Goal: Information Seeking & Learning: Compare options

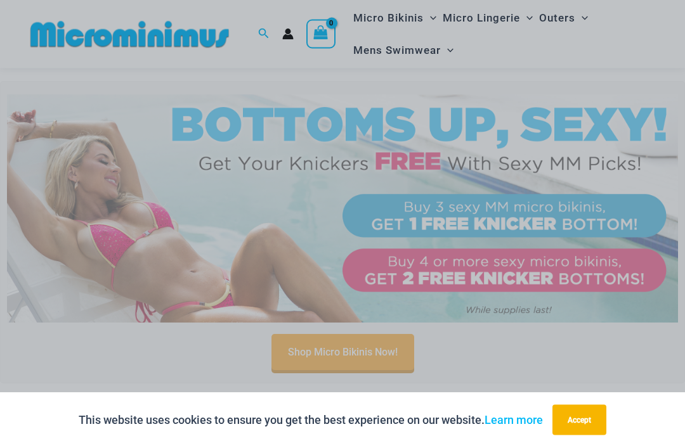
scroll to position [306, 0]
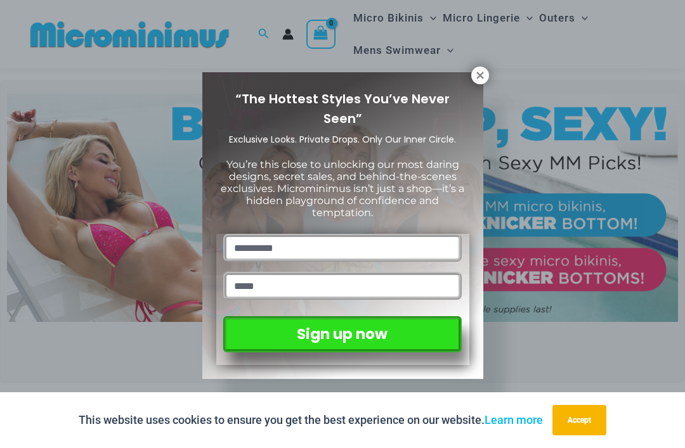
click at [482, 72] on icon at bounding box center [479, 75] width 7 height 7
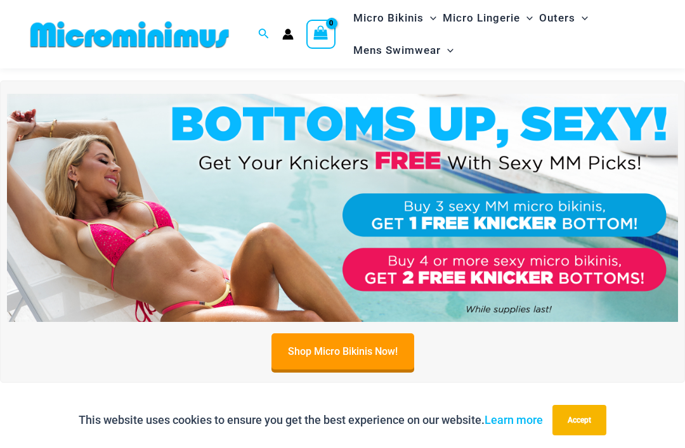
click at [513, 427] on link "Learn more" at bounding box center [513, 419] width 58 height 13
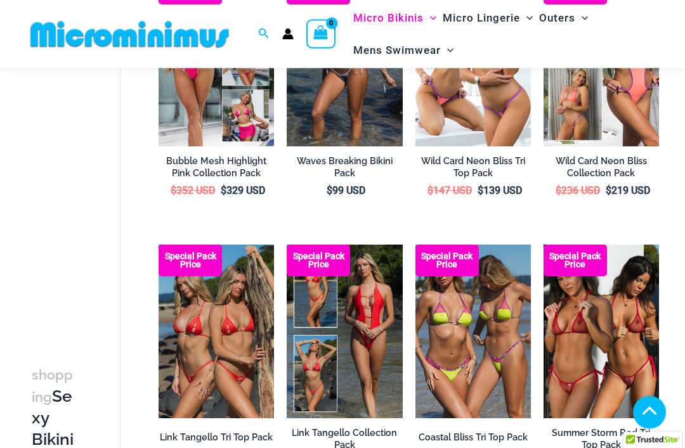
scroll to position [468, 0]
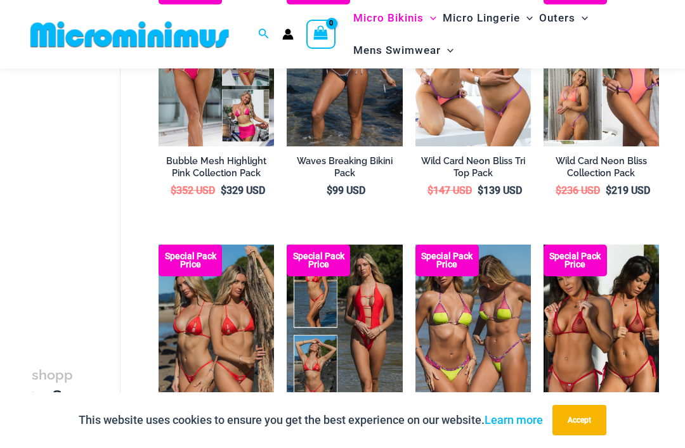
click at [287, 245] on img at bounding box center [287, 245] width 0 height 0
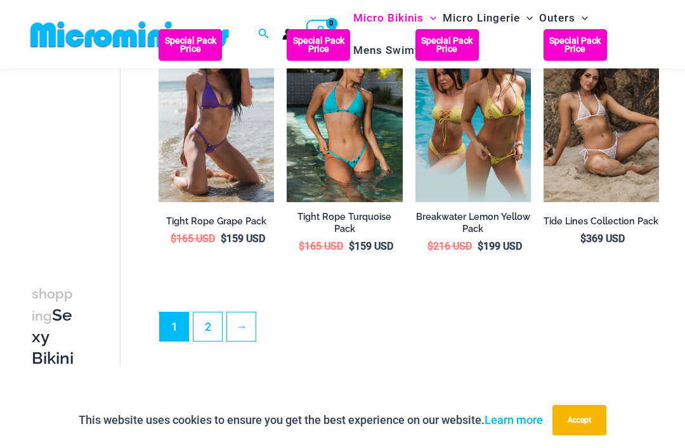
scroll to position [2036, 0]
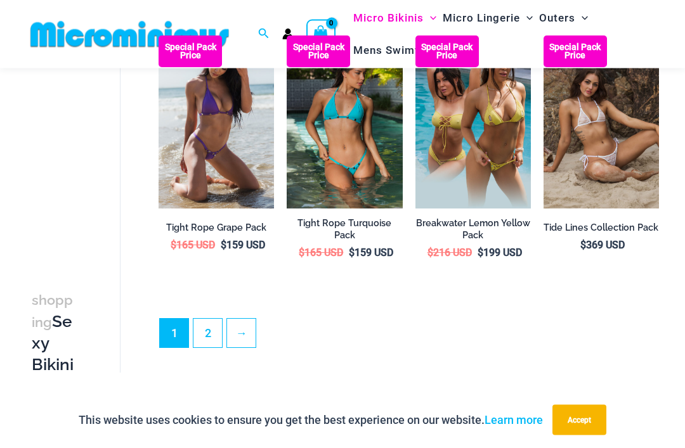
click at [213, 321] on link "2" at bounding box center [207, 334] width 29 height 29
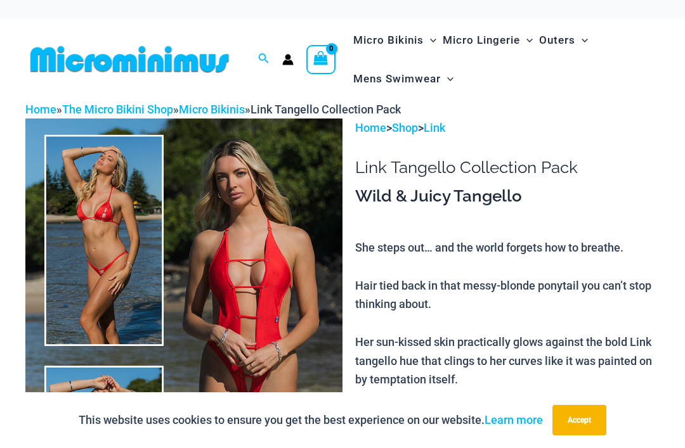
click at [292, 220] on img at bounding box center [183, 356] width 317 height 475
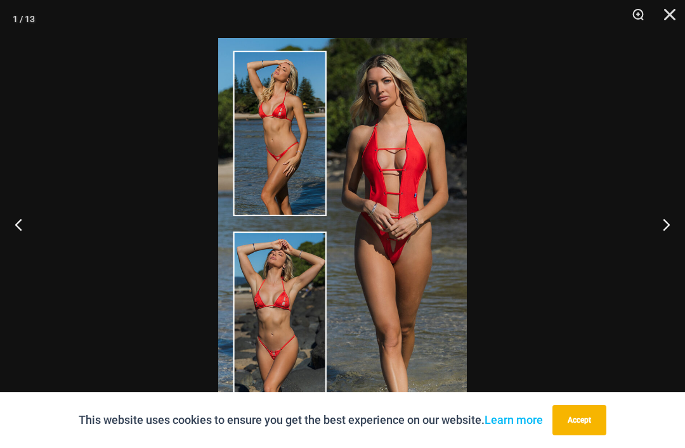
click at [665, 223] on button "Next" at bounding box center [661, 224] width 48 height 63
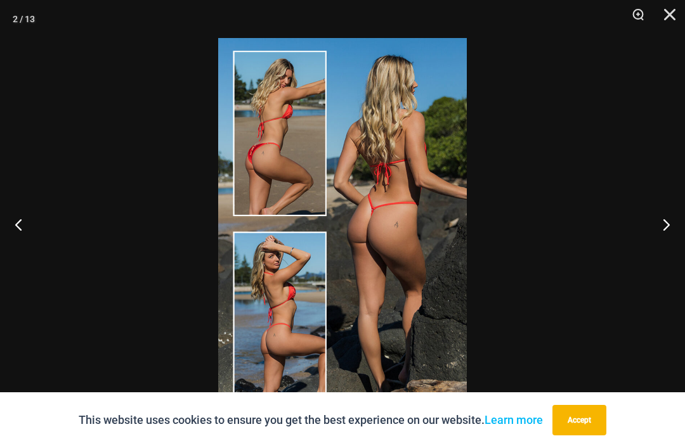
click at [657, 228] on button "Next" at bounding box center [661, 224] width 48 height 63
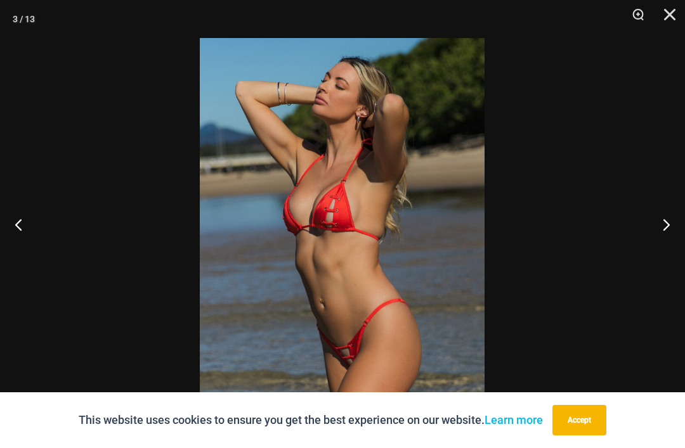
click at [660, 225] on button "Next" at bounding box center [661, 224] width 48 height 63
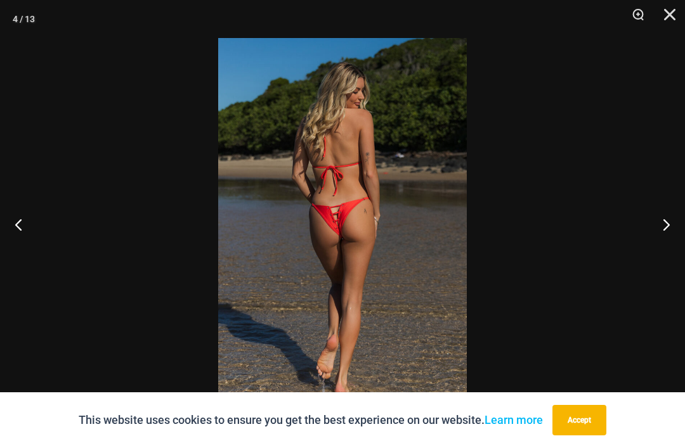
click at [662, 224] on button "Next" at bounding box center [661, 224] width 48 height 63
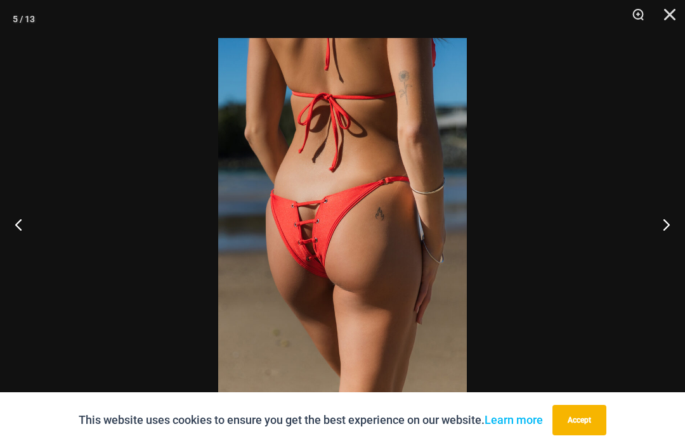
click at [655, 225] on button "Next" at bounding box center [661, 224] width 48 height 63
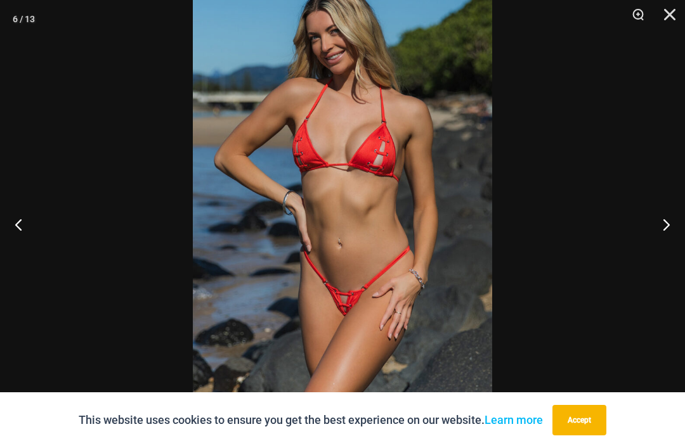
click at [658, 229] on button "Next" at bounding box center [661, 224] width 48 height 63
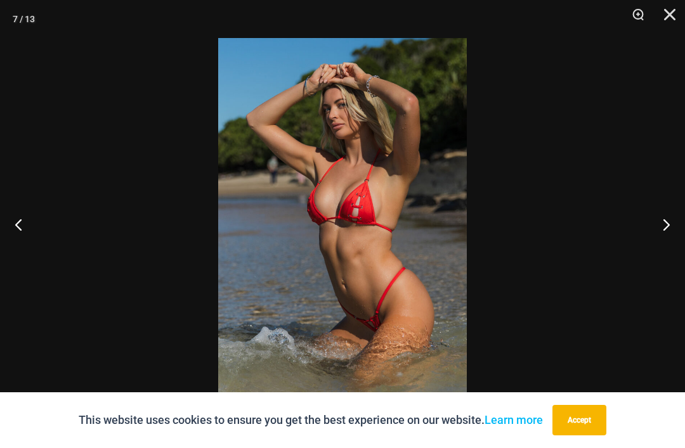
click at [659, 224] on button "Next" at bounding box center [661, 224] width 48 height 63
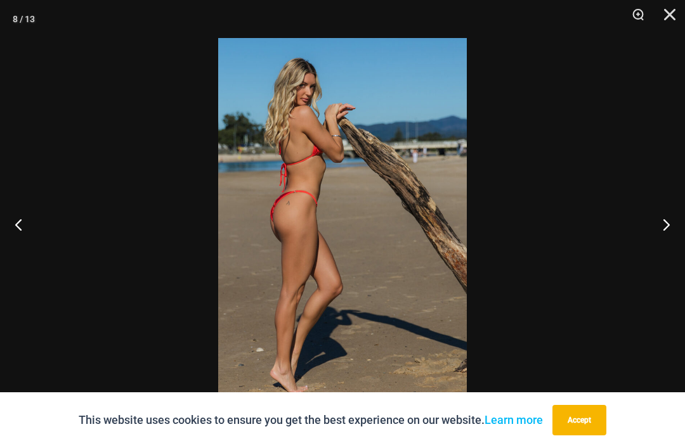
click at [658, 233] on button "Next" at bounding box center [661, 224] width 48 height 63
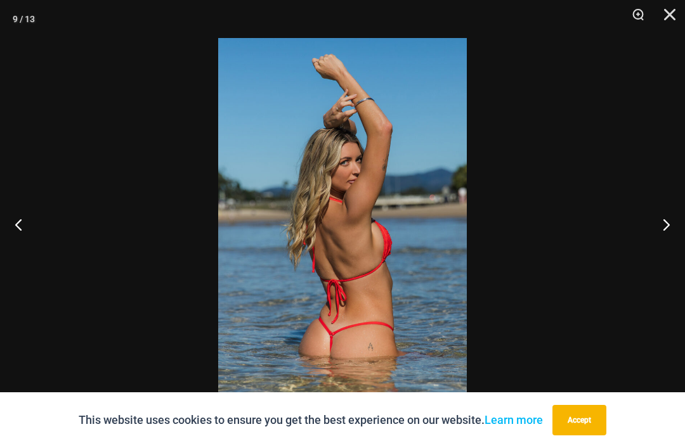
click at [662, 224] on button "Next" at bounding box center [661, 224] width 48 height 63
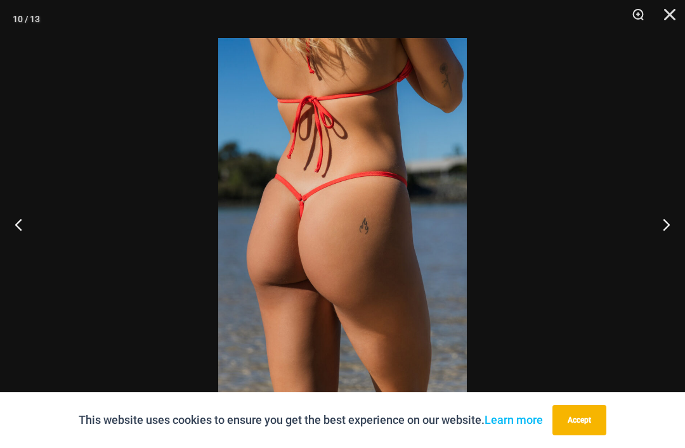
click at [659, 228] on button "Next" at bounding box center [661, 224] width 48 height 63
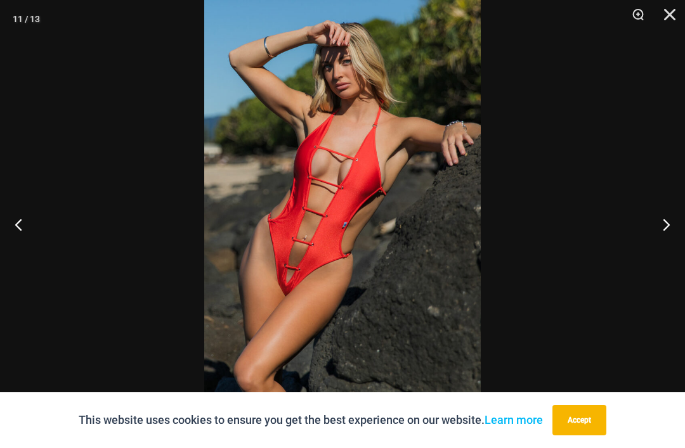
click at [657, 229] on button "Next" at bounding box center [661, 224] width 48 height 63
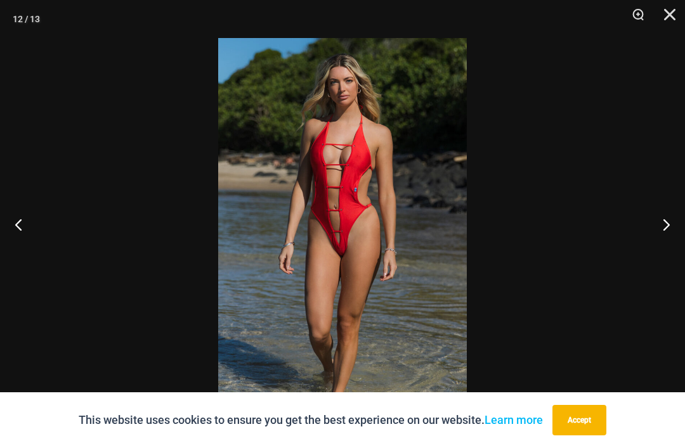
click at [657, 227] on button "Next" at bounding box center [661, 224] width 48 height 63
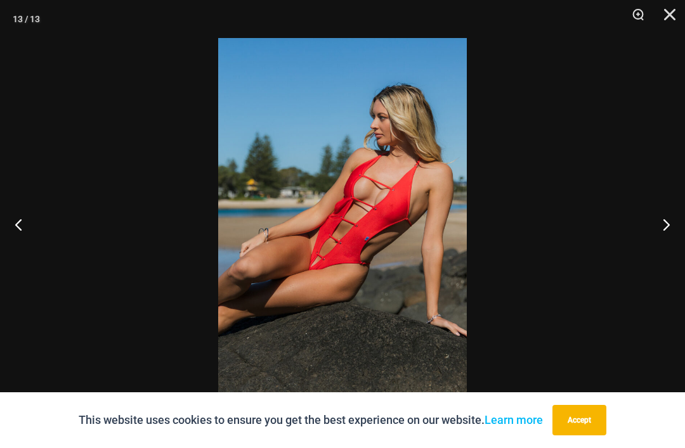
click at [660, 229] on button "Next" at bounding box center [661, 224] width 48 height 63
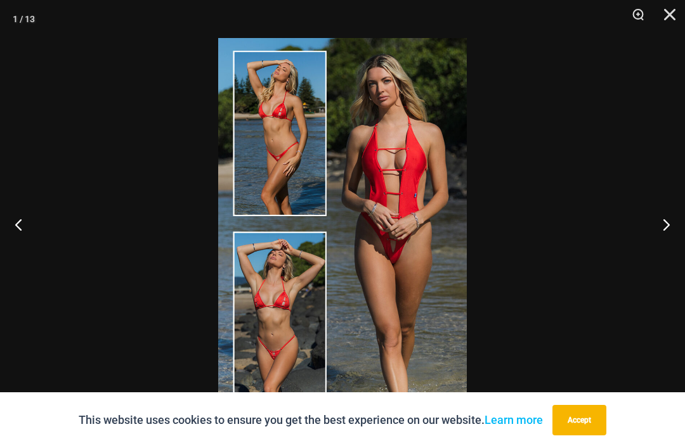
click at [655, 224] on button "Next" at bounding box center [661, 224] width 48 height 63
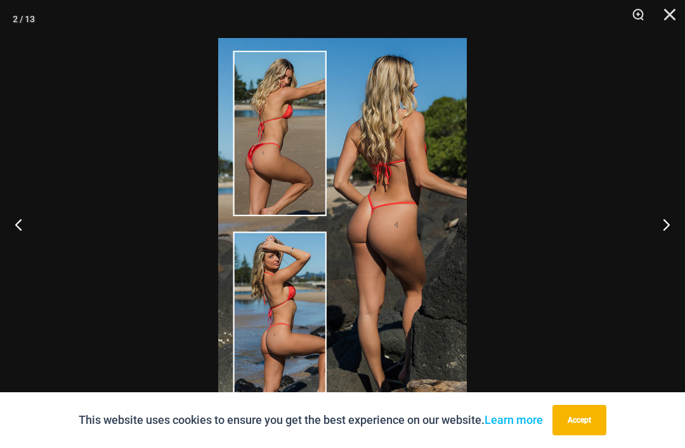
click at [669, 15] on button "Close" at bounding box center [665, 19] width 32 height 38
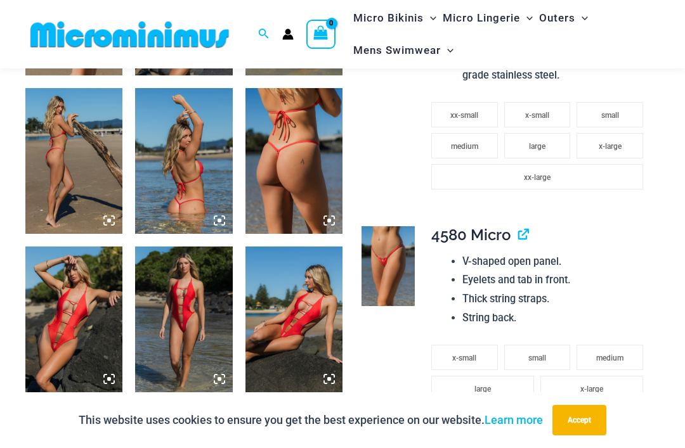
scroll to position [823, 0]
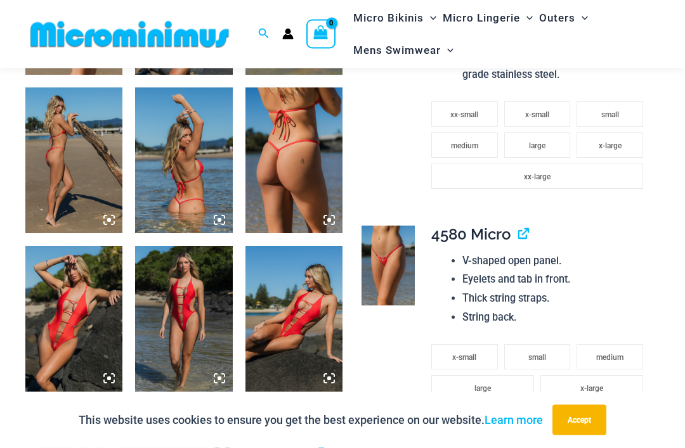
click at [393, 247] on img at bounding box center [387, 266] width 53 height 80
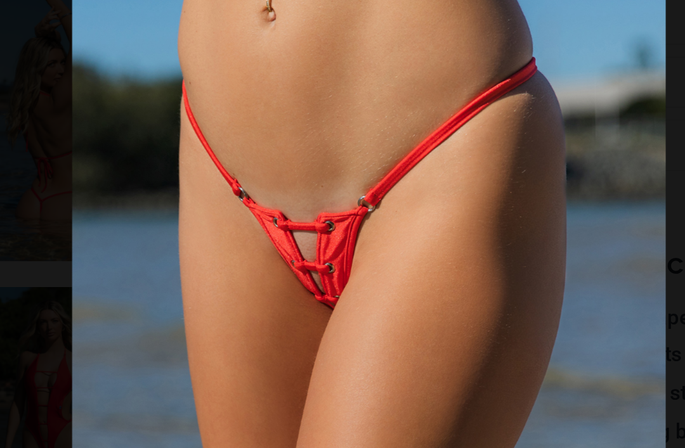
scroll to position [813, 0]
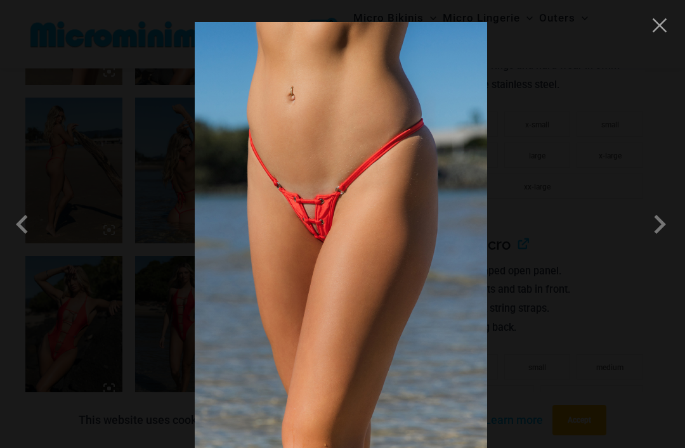
click at [657, 243] on span at bounding box center [659, 224] width 38 height 38
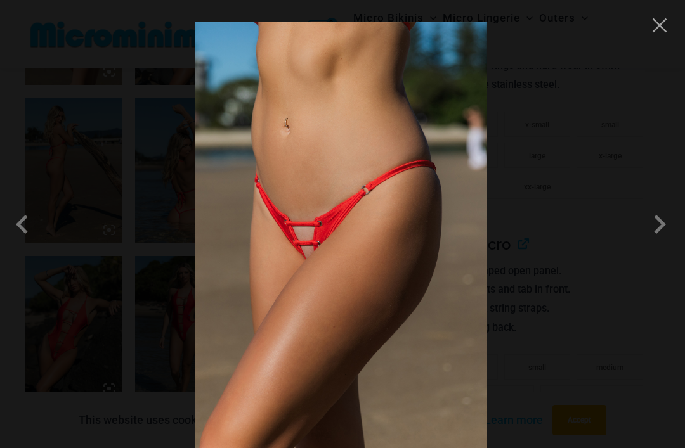
click at [656, 243] on span at bounding box center [659, 224] width 38 height 38
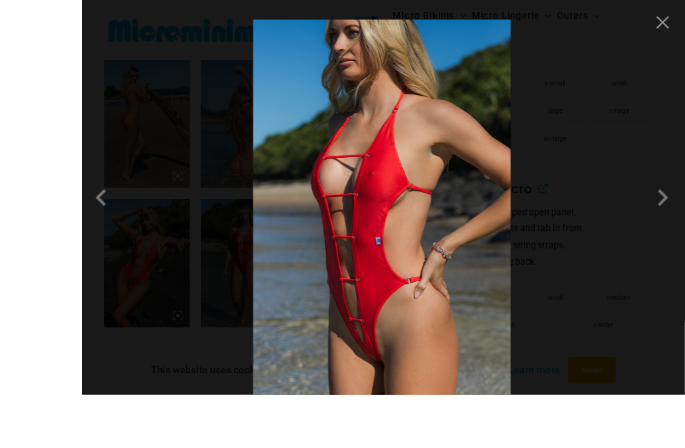
scroll to position [919, 0]
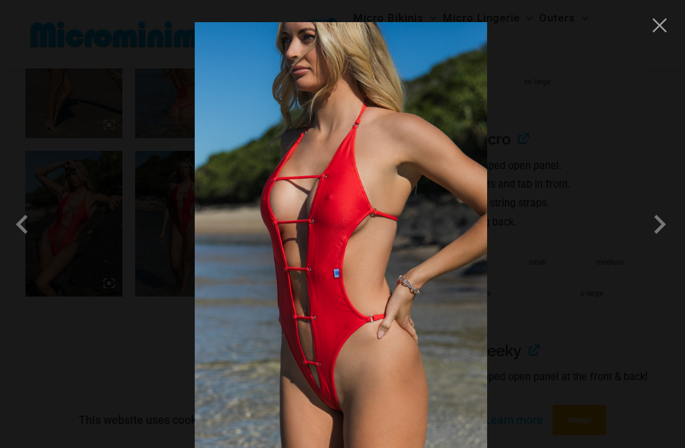
click at [655, 242] on span at bounding box center [659, 224] width 38 height 38
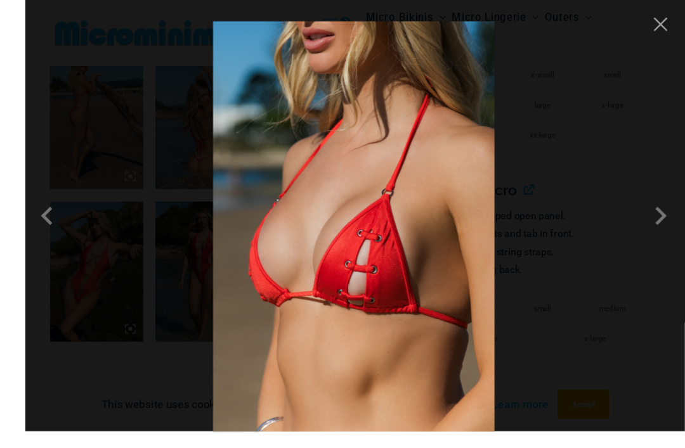
scroll to position [903, 0]
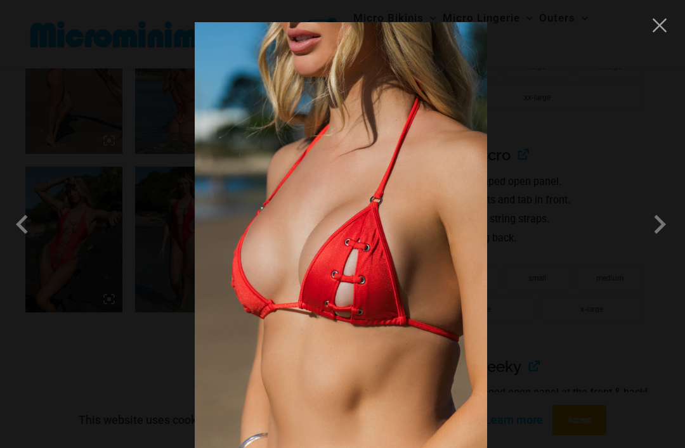
click at [662, 243] on span at bounding box center [659, 224] width 38 height 38
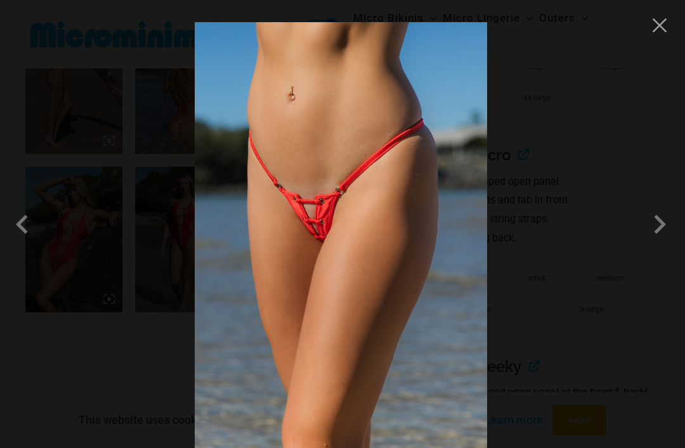
click at [658, 243] on span at bounding box center [659, 224] width 38 height 38
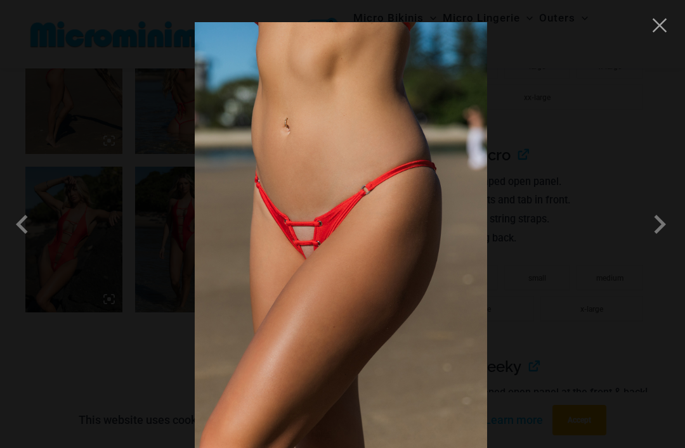
click at [652, 243] on span at bounding box center [659, 224] width 38 height 38
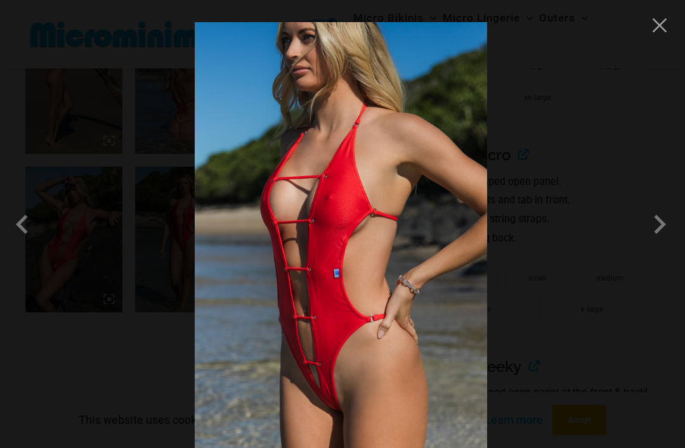
click at [664, 22] on button "Close" at bounding box center [659, 25] width 19 height 19
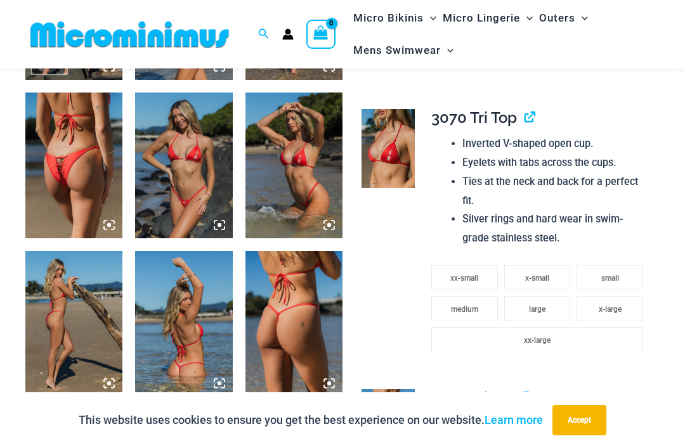
scroll to position [655, 0]
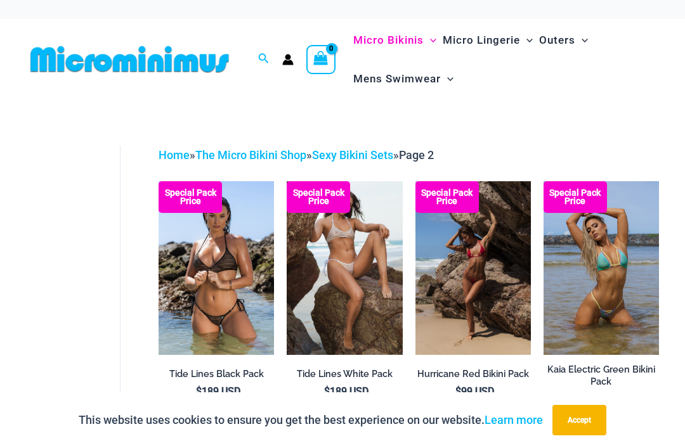
click at [415, 181] on img at bounding box center [415, 181] width 0 height 0
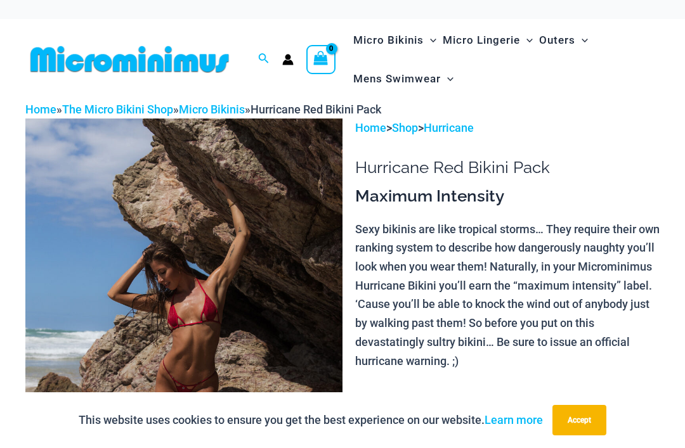
click at [289, 259] on img at bounding box center [183, 356] width 317 height 475
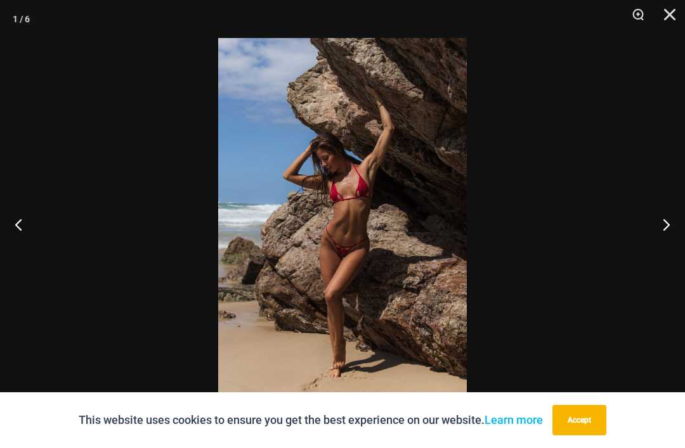
click at [661, 224] on button "Next" at bounding box center [661, 224] width 48 height 63
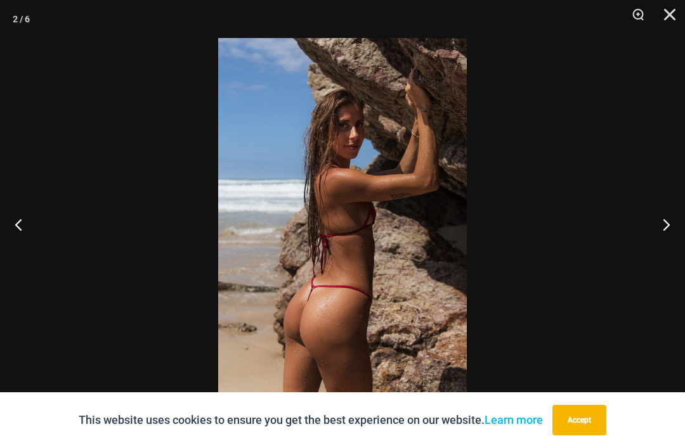
click at [664, 230] on button "Next" at bounding box center [661, 224] width 48 height 63
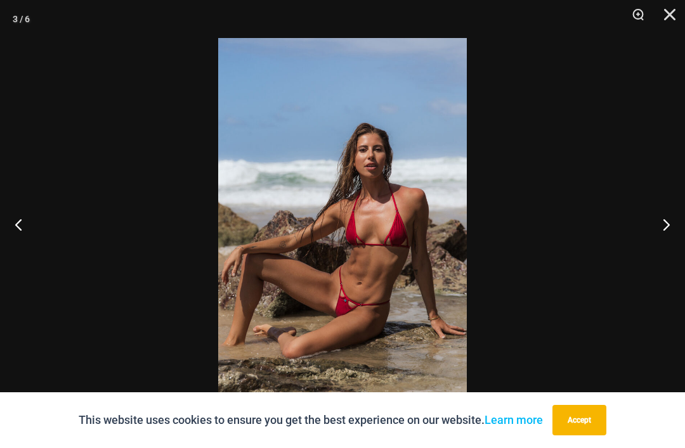
click at [673, 222] on button "Next" at bounding box center [661, 224] width 48 height 63
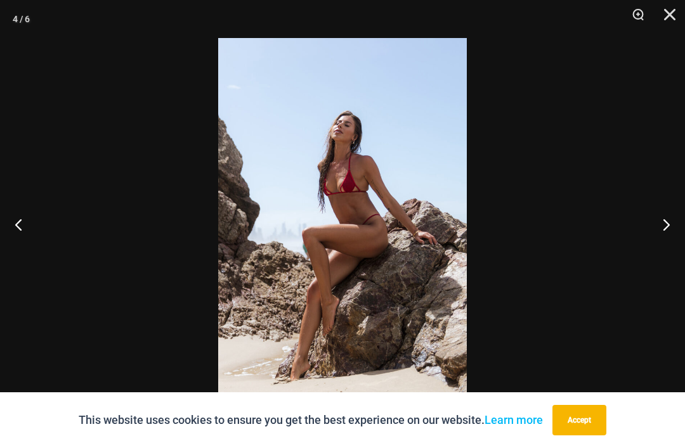
click at [664, 231] on button "Next" at bounding box center [661, 224] width 48 height 63
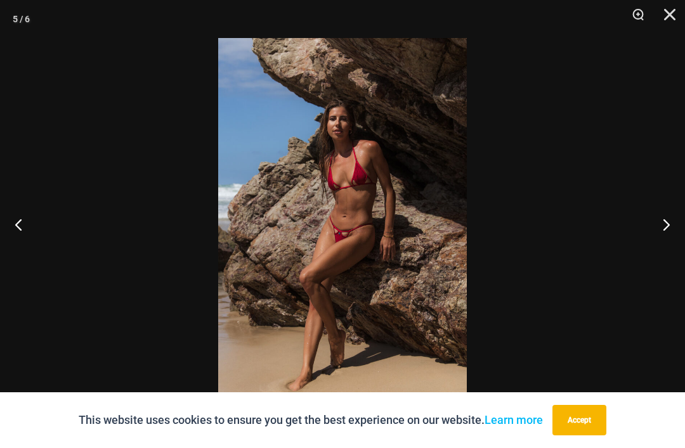
click at [659, 226] on button "Next" at bounding box center [661, 224] width 48 height 63
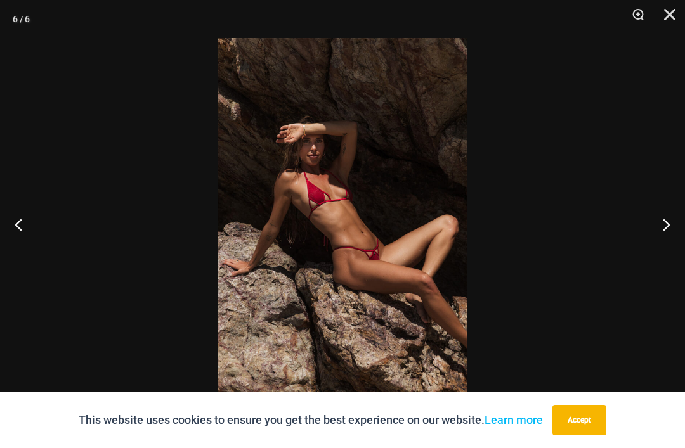
click at [662, 231] on button "Next" at bounding box center [661, 224] width 48 height 63
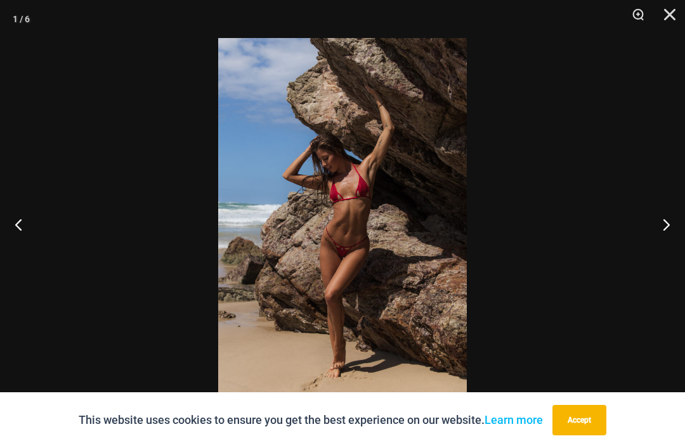
click at [659, 236] on button "Next" at bounding box center [661, 224] width 48 height 63
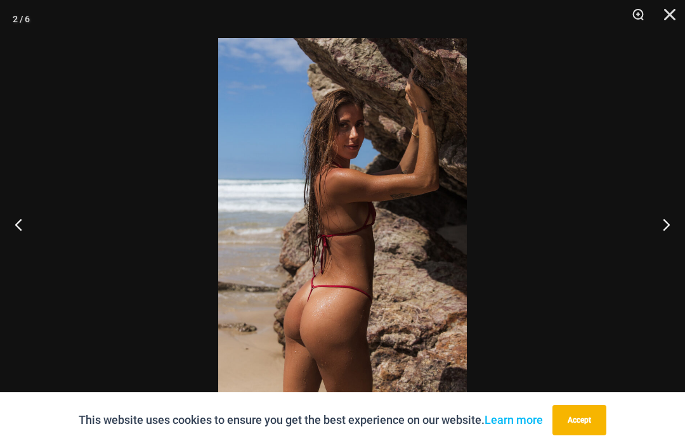
click at [661, 229] on button "Next" at bounding box center [661, 224] width 48 height 63
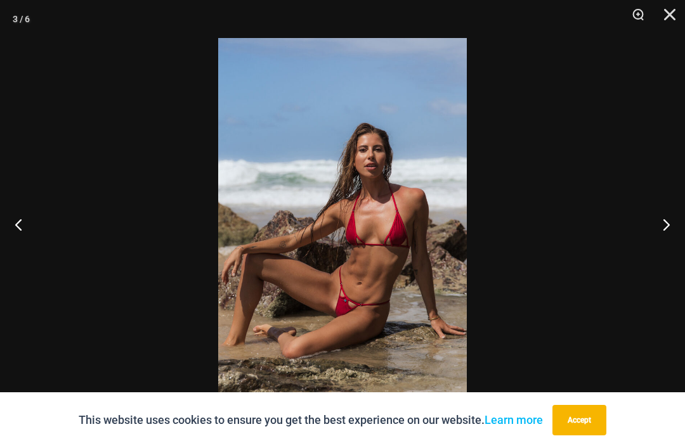
click at [667, 236] on button "Next" at bounding box center [661, 224] width 48 height 63
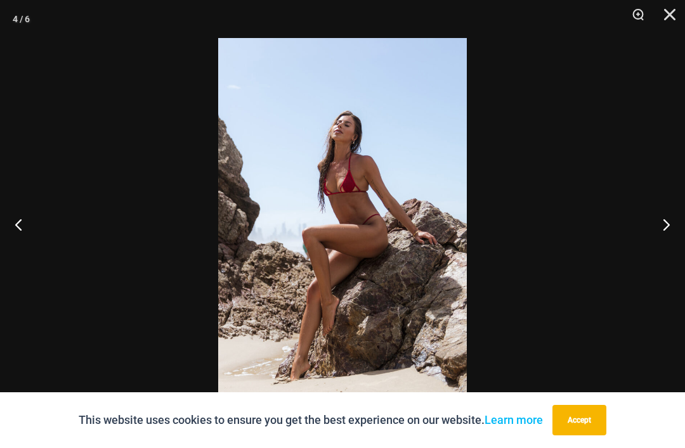
click at [666, 20] on button "Close" at bounding box center [665, 19] width 32 height 38
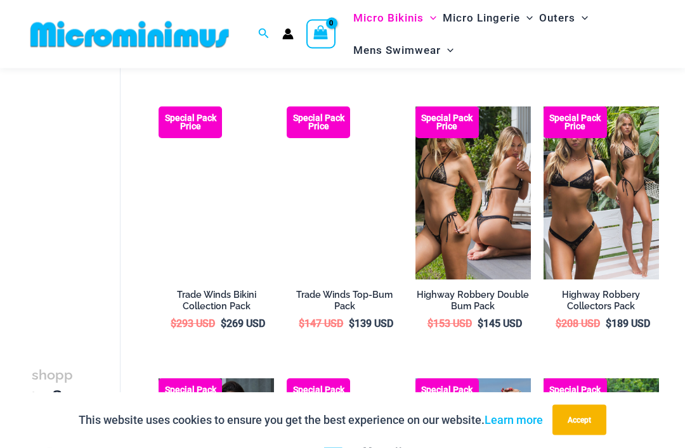
scroll to position [1139, 0]
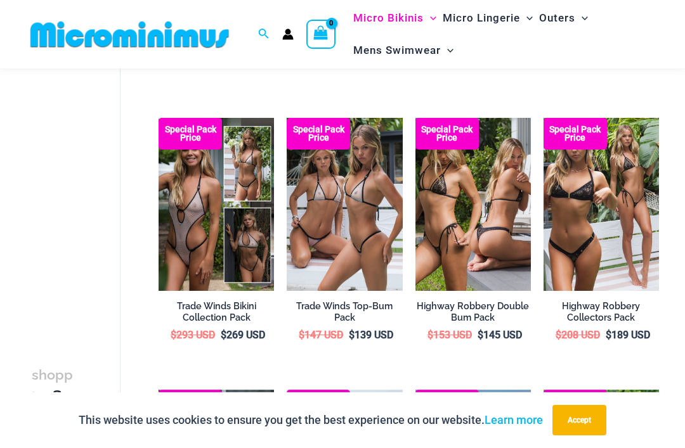
click at [287, 118] on img at bounding box center [287, 118] width 0 height 0
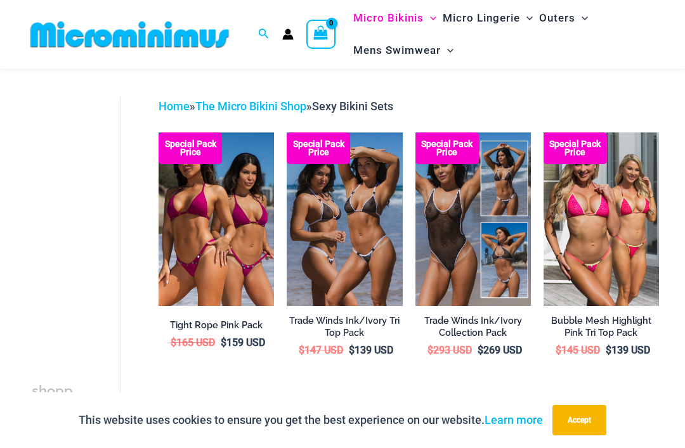
scroll to position [0, 0]
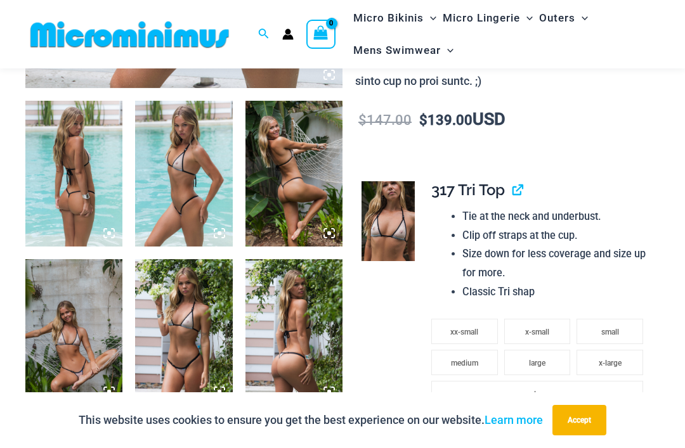
scroll to position [491, 0]
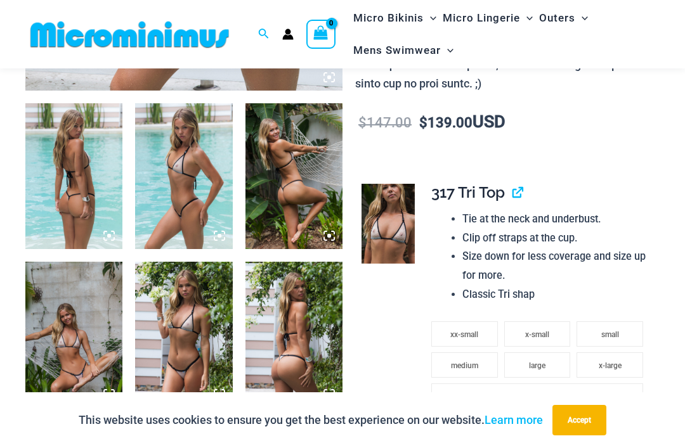
click at [195, 183] on img at bounding box center [183, 176] width 97 height 146
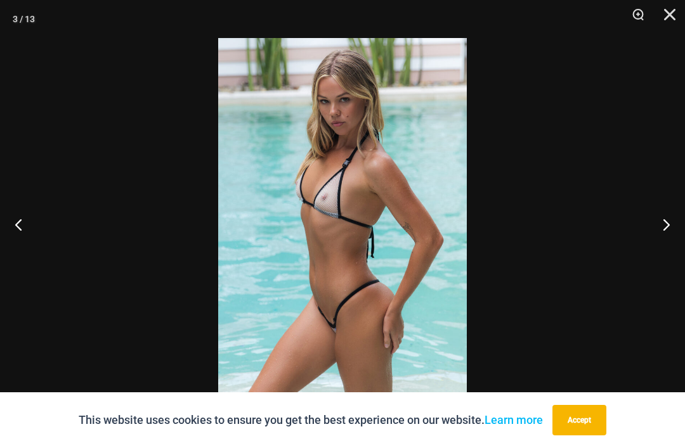
click at [664, 225] on button "Next" at bounding box center [661, 224] width 48 height 63
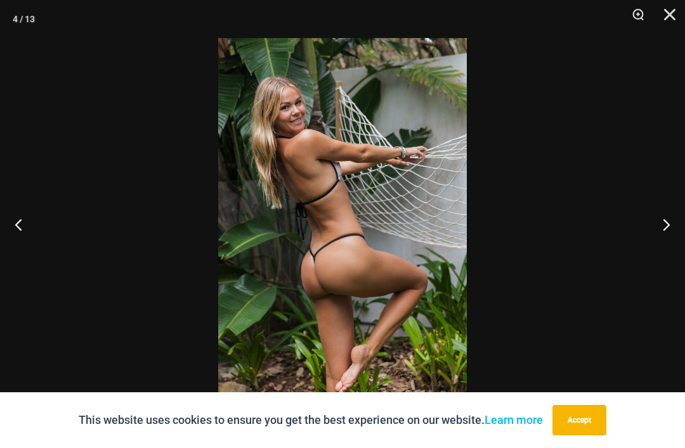
click at [664, 231] on button "Next" at bounding box center [661, 224] width 48 height 63
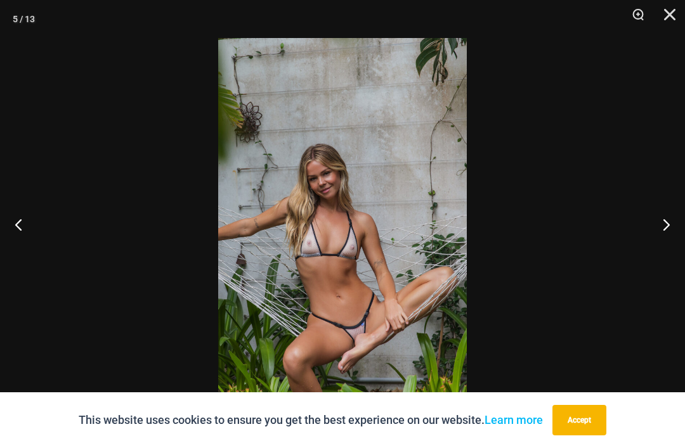
click at [661, 225] on button "Next" at bounding box center [661, 224] width 48 height 63
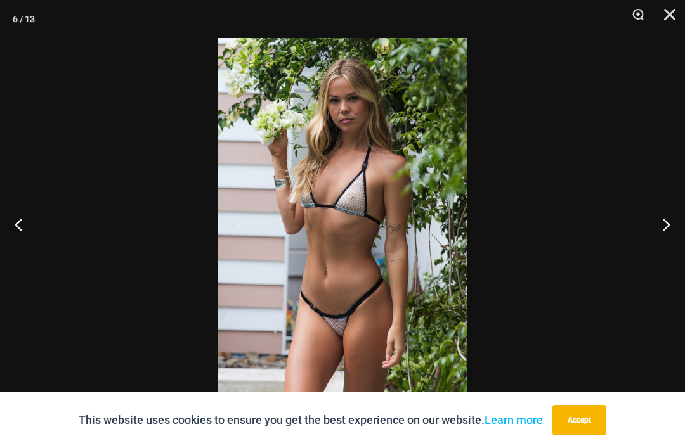
click at [662, 220] on button "Next" at bounding box center [661, 224] width 48 height 63
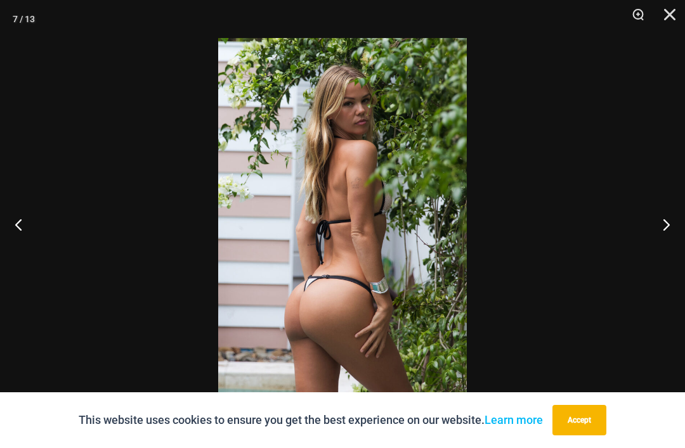
click at [663, 225] on button "Next" at bounding box center [661, 224] width 48 height 63
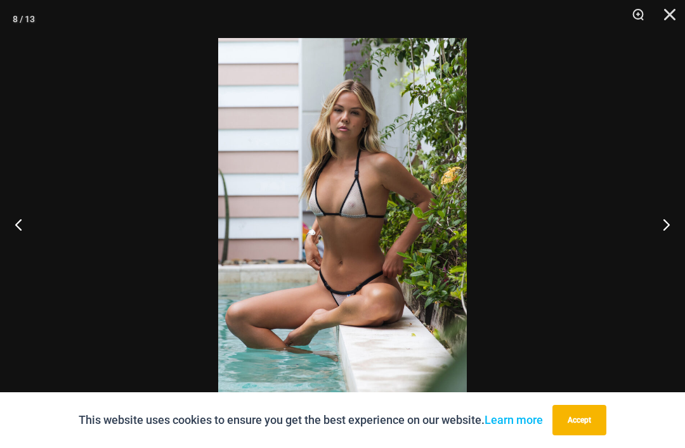
click at [662, 225] on button "Next" at bounding box center [661, 224] width 48 height 63
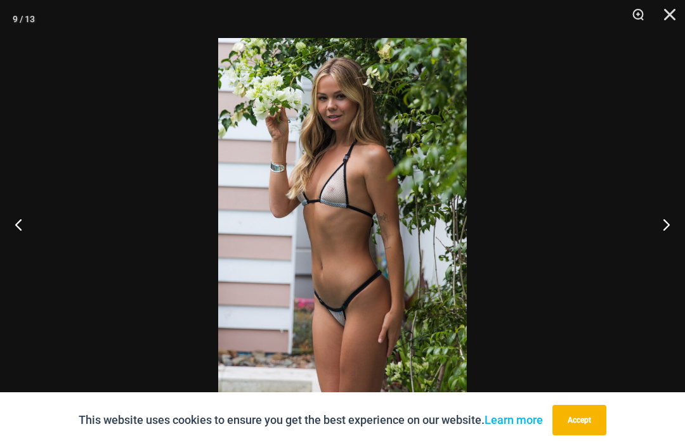
click at [661, 228] on button "Next" at bounding box center [661, 224] width 48 height 63
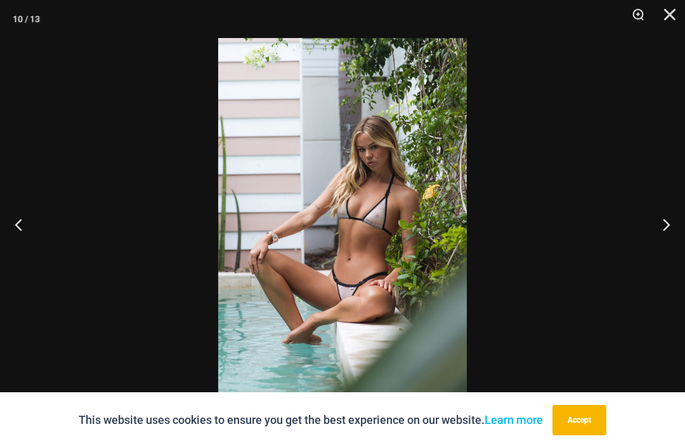
click at [668, 10] on button "Close" at bounding box center [665, 19] width 32 height 38
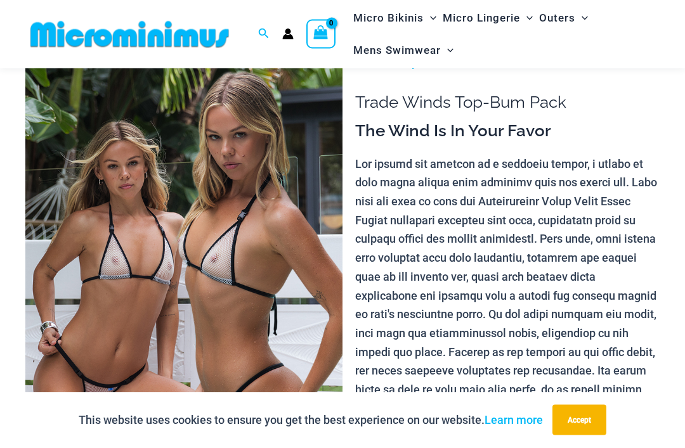
scroll to position [0, 0]
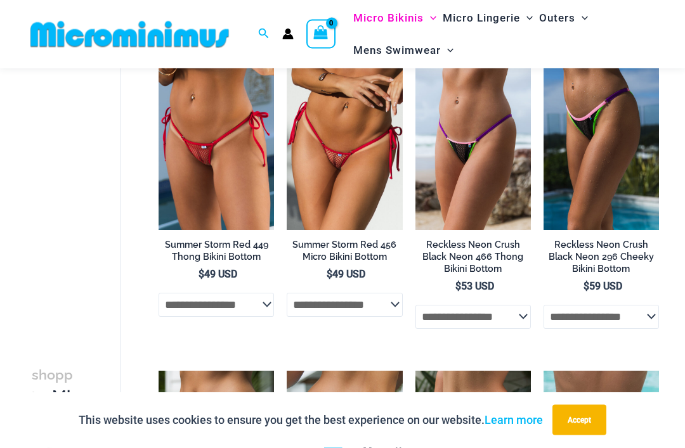
scroll to position [1558, 0]
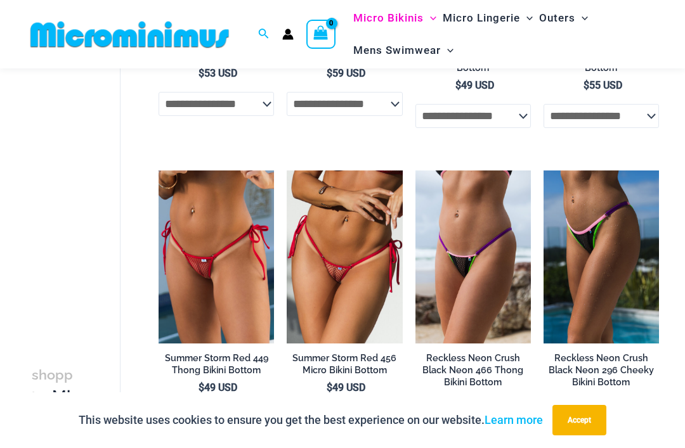
click at [287, 171] on img at bounding box center [287, 171] width 0 height 0
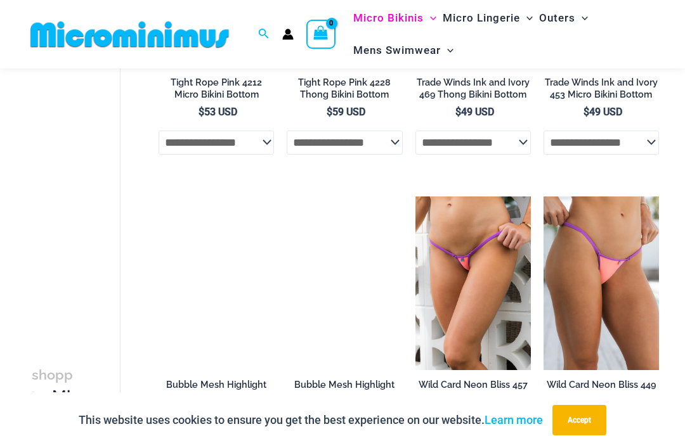
scroll to position [901, 0]
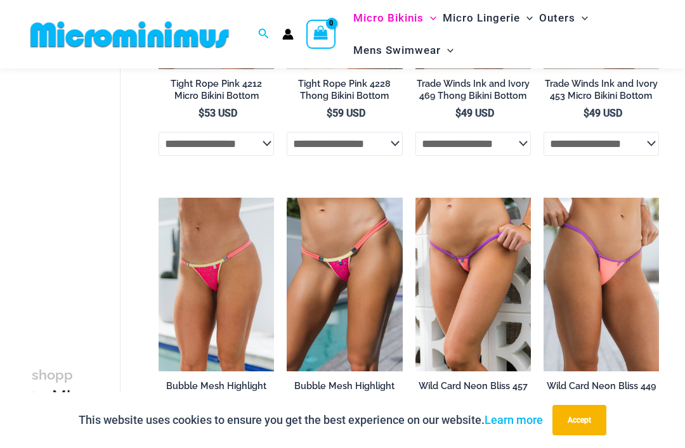
click at [415, 198] on img at bounding box center [415, 198] width 0 height 0
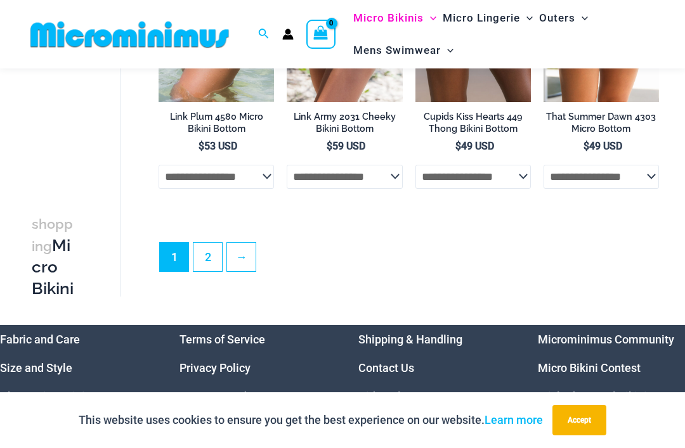
scroll to position [3044, 0]
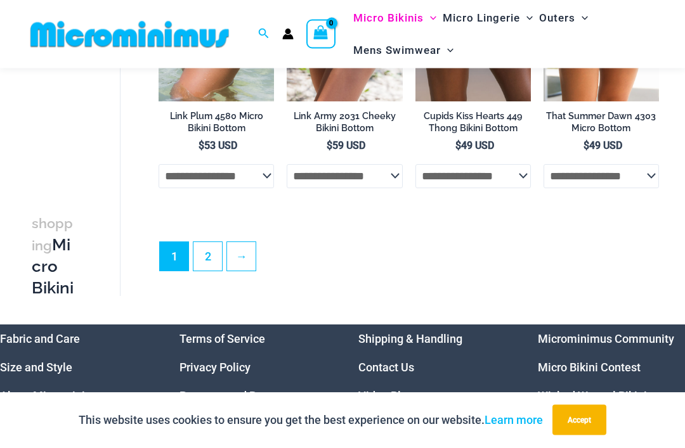
click at [209, 255] on link "2" at bounding box center [207, 257] width 29 height 29
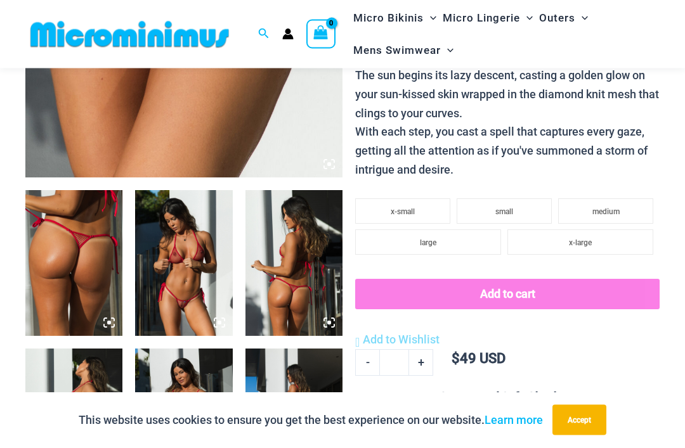
scroll to position [406, 0]
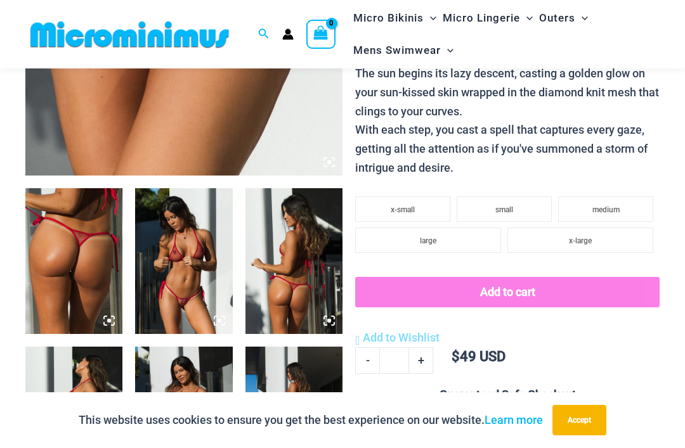
click at [91, 271] on img at bounding box center [73, 261] width 97 height 146
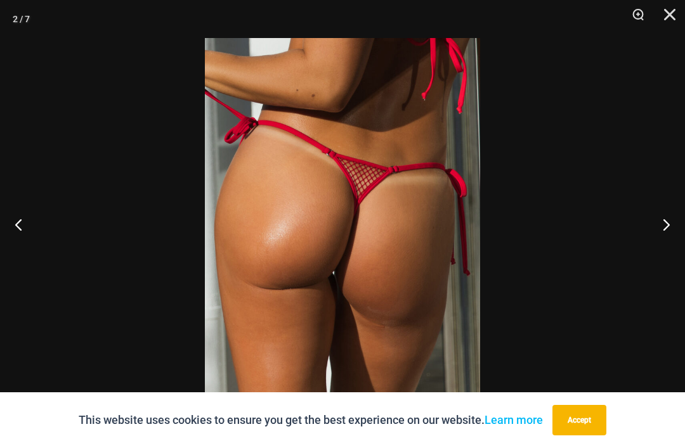
click at [663, 242] on button "Next" at bounding box center [661, 224] width 48 height 63
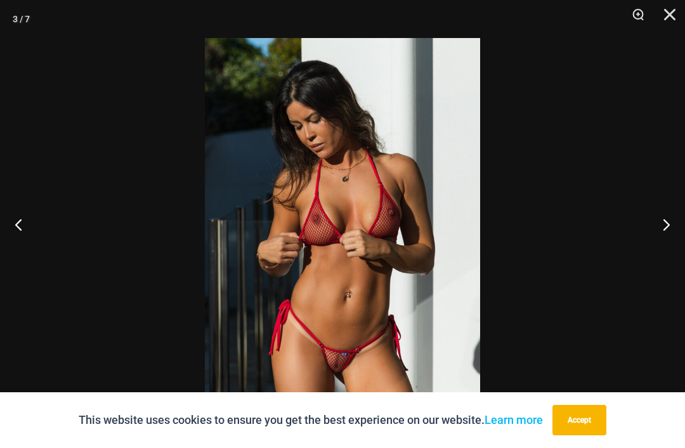
click at [673, 242] on button "Next" at bounding box center [661, 224] width 48 height 63
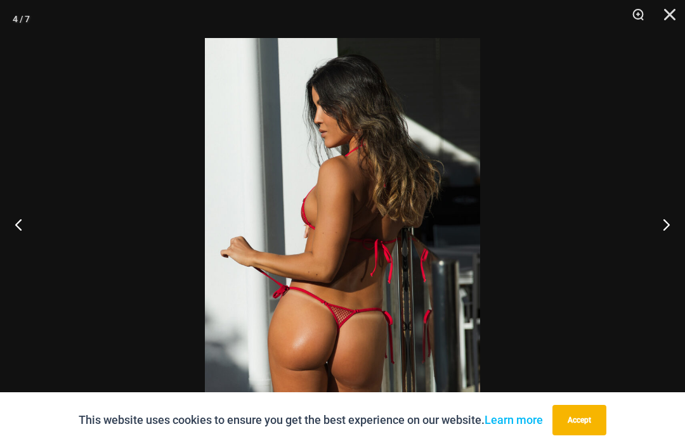
click at [662, 245] on button "Next" at bounding box center [661, 224] width 48 height 63
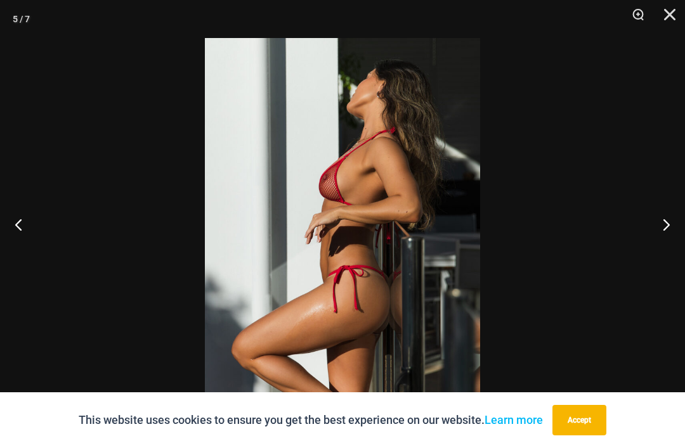
click at [662, 250] on button "Next" at bounding box center [661, 224] width 48 height 63
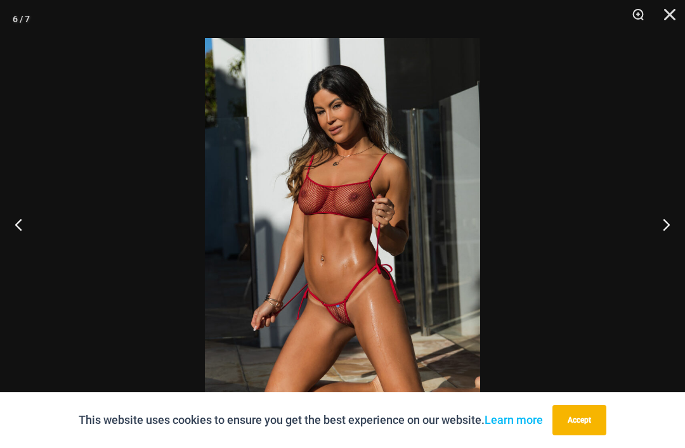
click at [664, 242] on button "Next" at bounding box center [661, 224] width 48 height 63
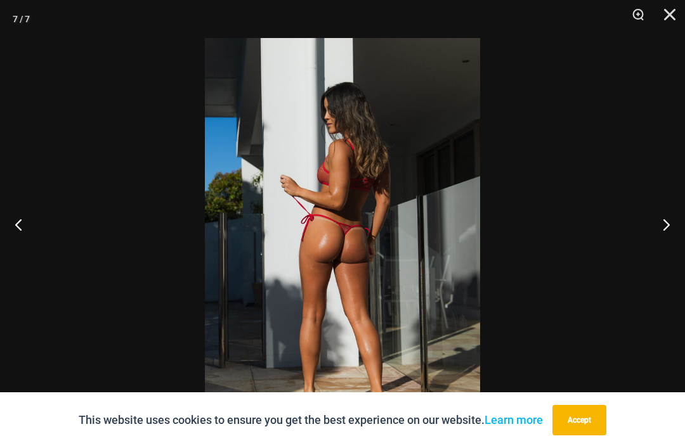
click at [665, 243] on button "Next" at bounding box center [661, 224] width 48 height 63
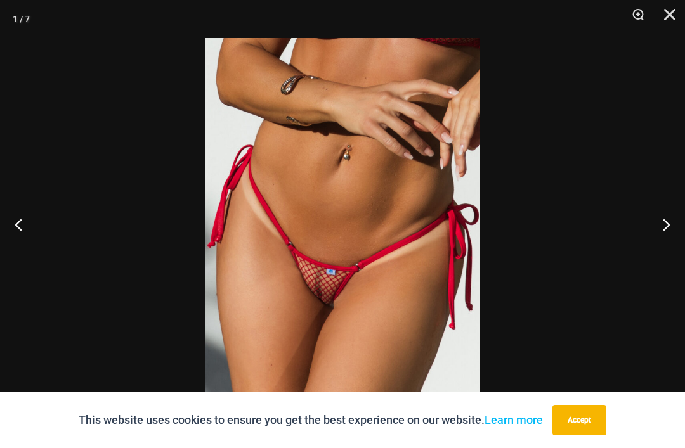
click at [674, 16] on button "Close" at bounding box center [665, 19] width 32 height 38
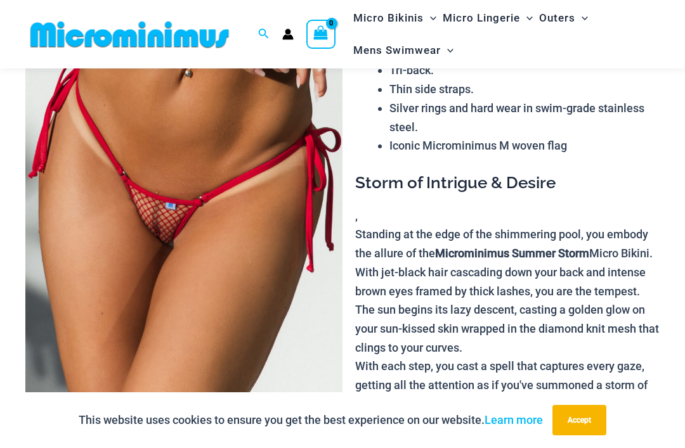
scroll to position [159, 0]
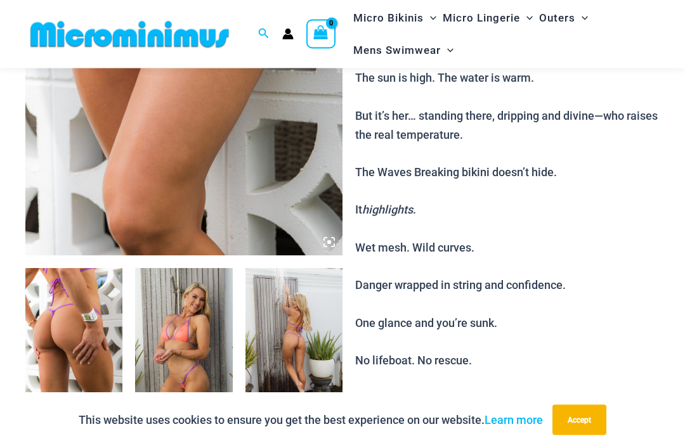
scroll to position [326, 0]
click at [85, 335] on img at bounding box center [73, 341] width 97 height 146
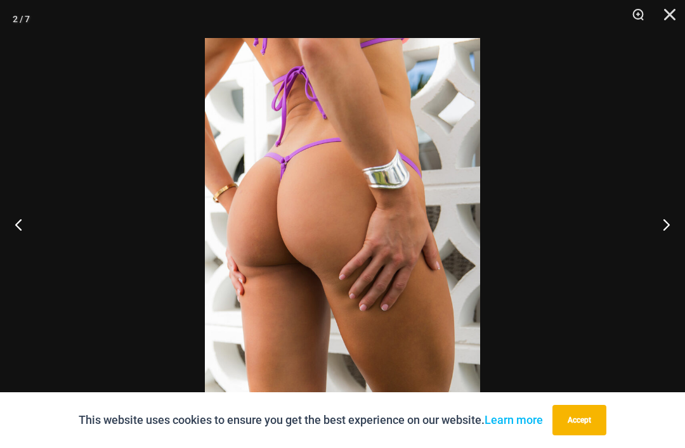
click at [659, 244] on button "Next" at bounding box center [661, 224] width 48 height 63
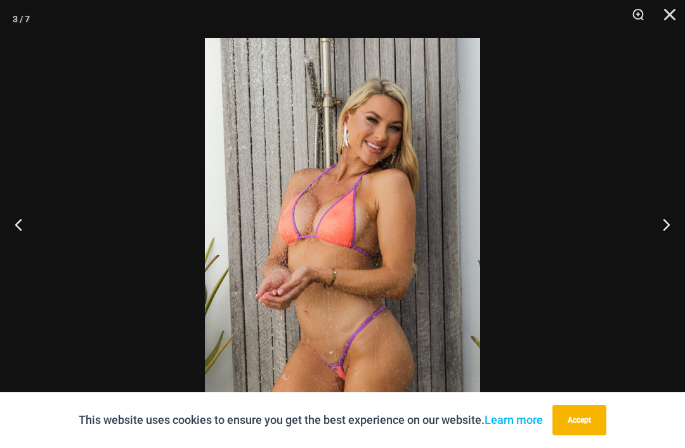
click at [662, 253] on button "Next" at bounding box center [661, 224] width 48 height 63
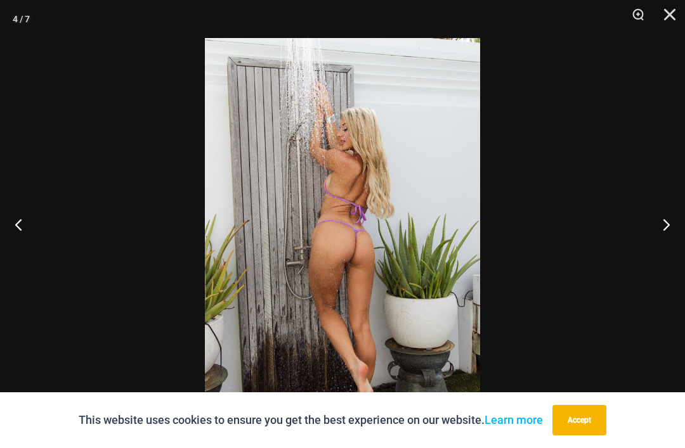
click at [661, 249] on button "Next" at bounding box center [661, 224] width 48 height 63
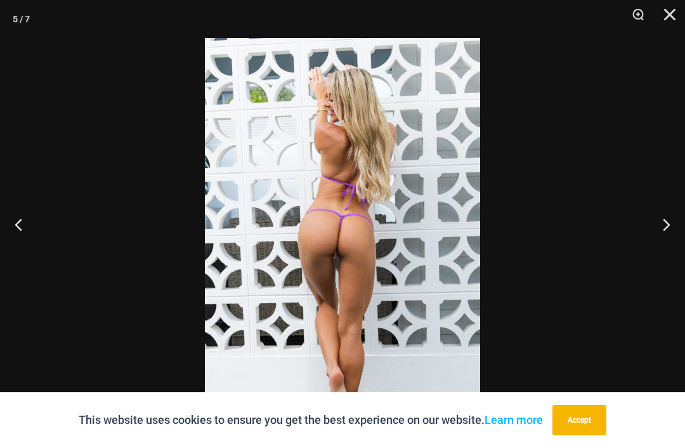
click at [660, 246] on button "Next" at bounding box center [661, 224] width 48 height 63
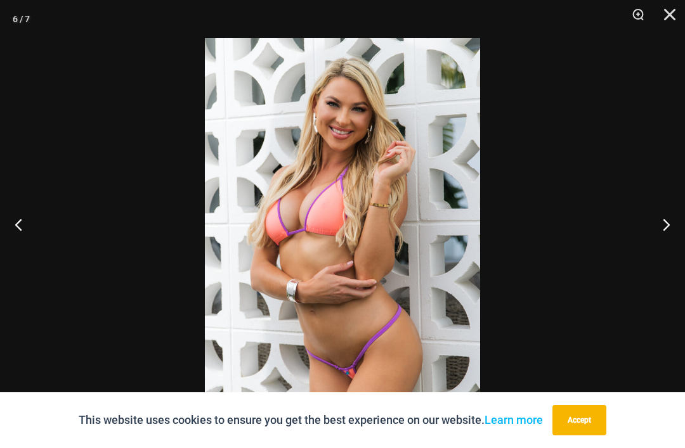
click at [660, 248] on button "Next" at bounding box center [661, 224] width 48 height 63
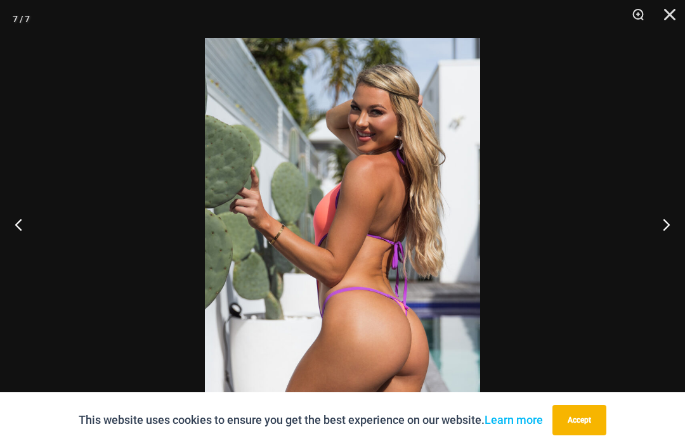
click at [662, 247] on button "Next" at bounding box center [661, 224] width 48 height 63
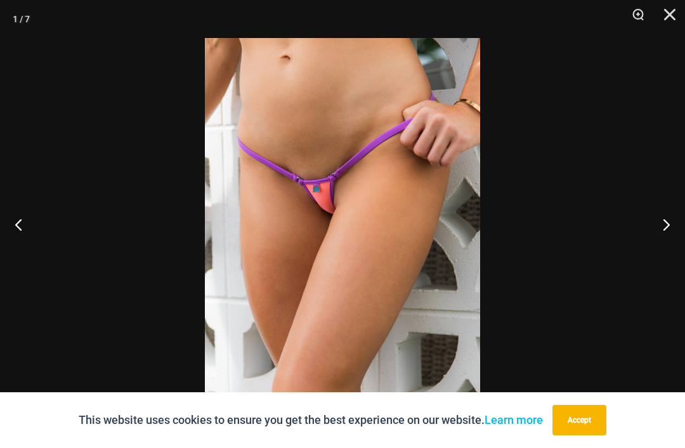
click at [674, 11] on button "Close" at bounding box center [665, 19] width 32 height 38
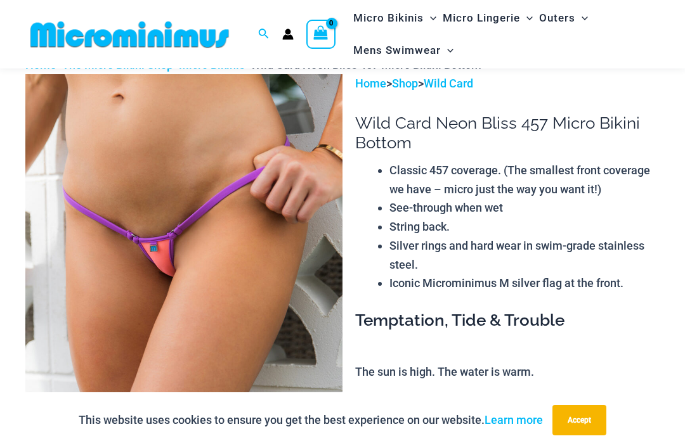
scroll to position [0, 0]
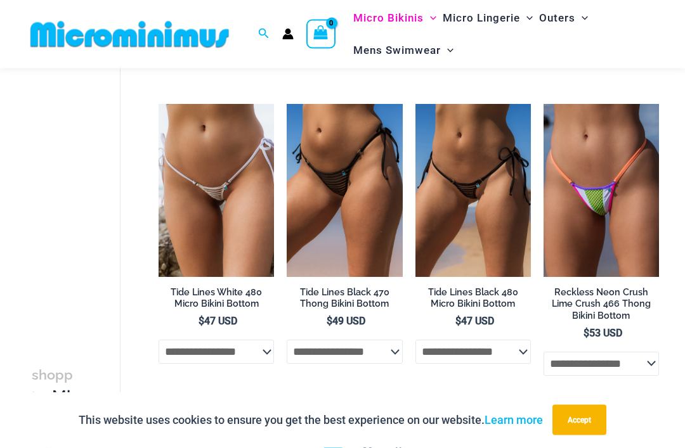
scroll to position [984, 0]
click at [158, 104] on img at bounding box center [158, 104] width 0 height 0
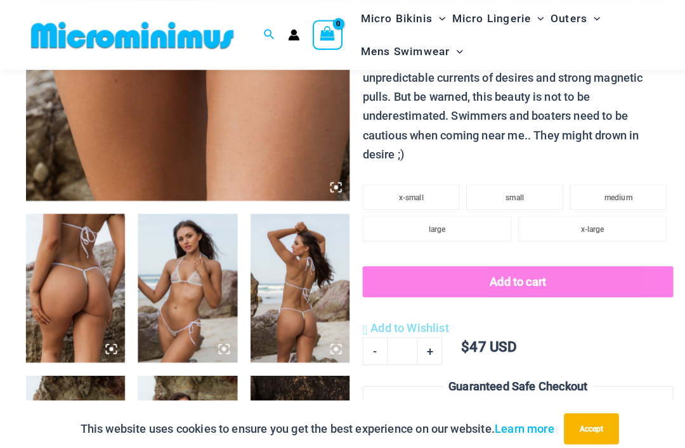
scroll to position [385, 0]
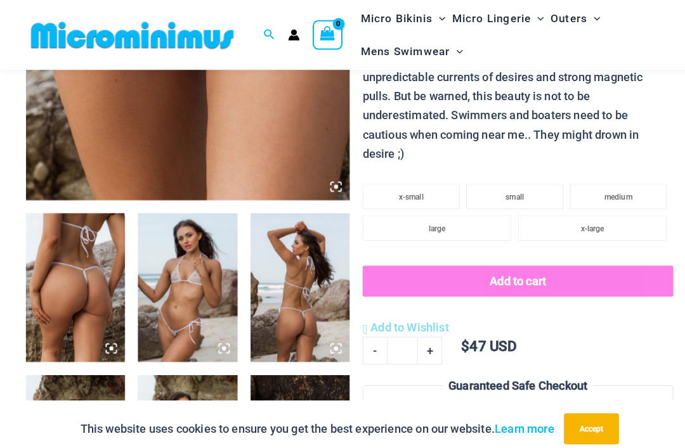
click at [205, 274] on img at bounding box center [183, 282] width 97 height 146
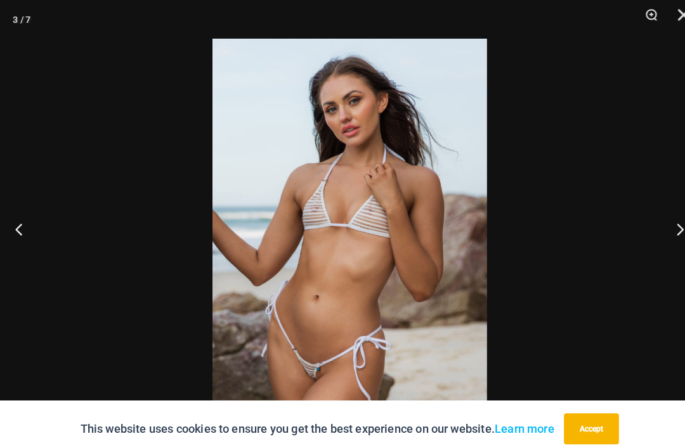
click at [662, 242] on button "Next" at bounding box center [661, 224] width 48 height 63
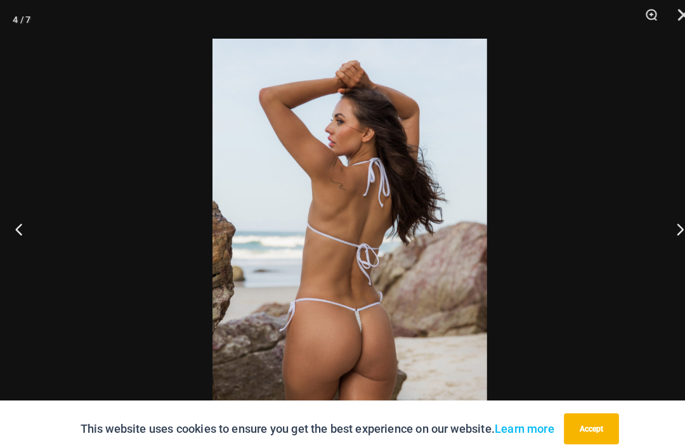
click at [664, 241] on button "Next" at bounding box center [661, 224] width 48 height 63
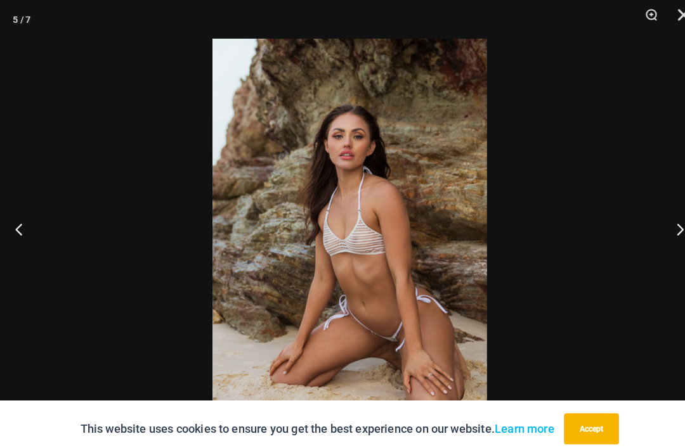
click at [662, 240] on button "Next" at bounding box center [661, 224] width 48 height 63
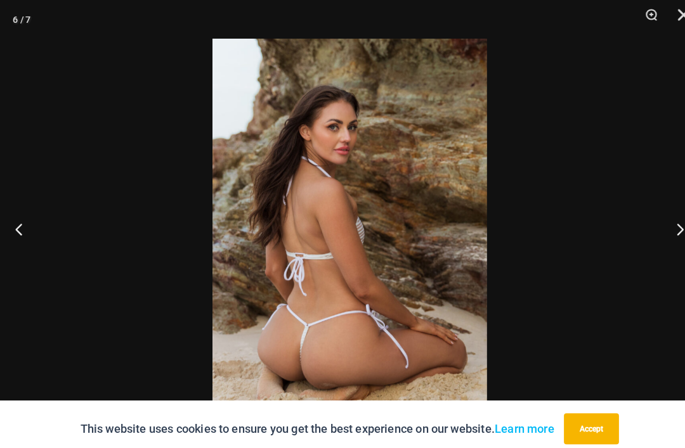
click at [662, 243] on button "Next" at bounding box center [661, 224] width 48 height 63
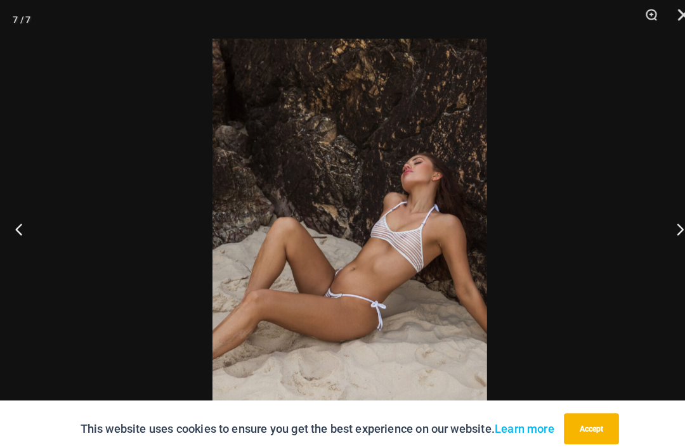
click at [662, 249] on button "Next" at bounding box center [661, 224] width 48 height 63
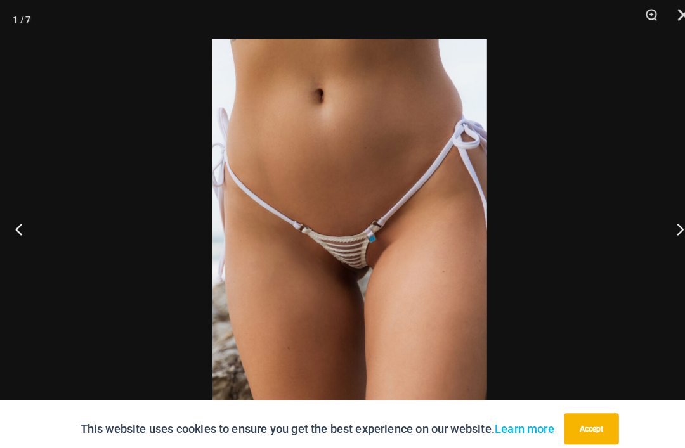
click at [663, 247] on button "Next" at bounding box center [661, 224] width 48 height 63
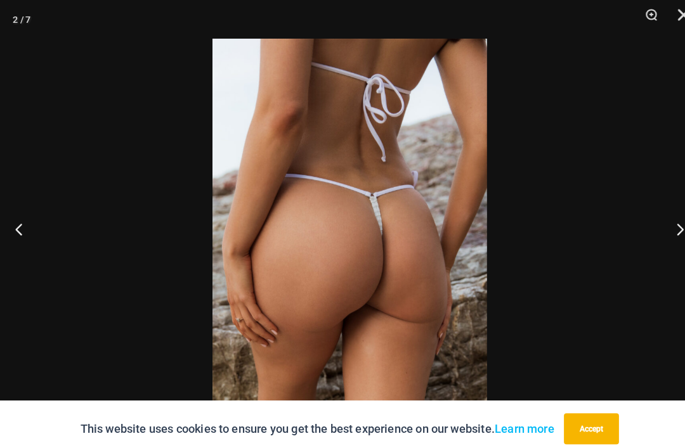
click at [663, 236] on button "Next" at bounding box center [661, 224] width 48 height 63
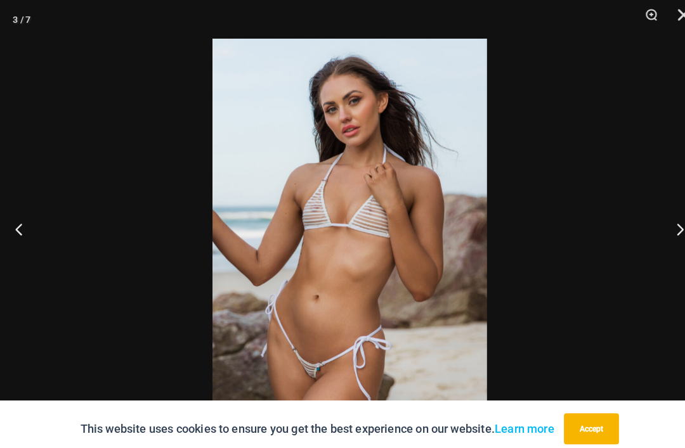
click at [666, 16] on button "Close" at bounding box center [665, 19] width 32 height 38
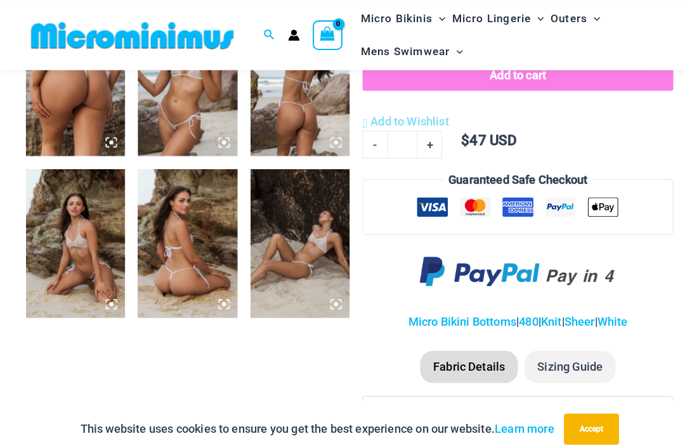
scroll to position [587, 0]
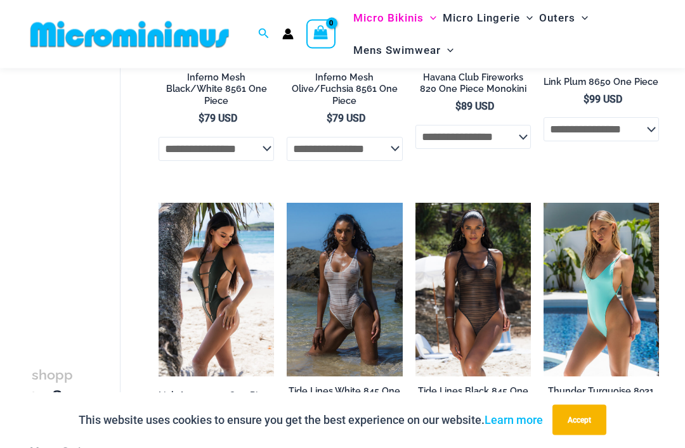
scroll to position [913, 0]
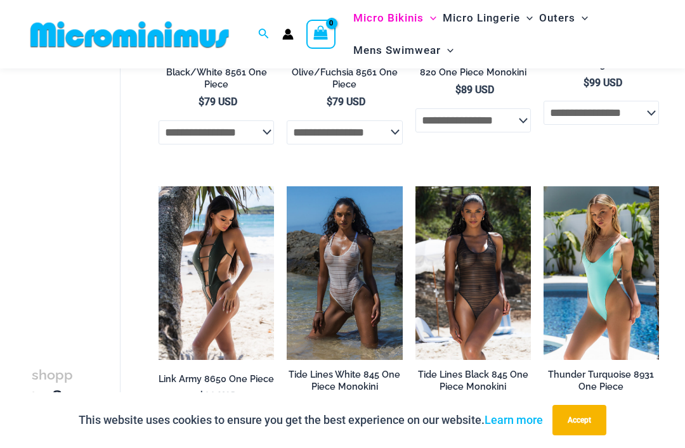
click at [158, 186] on img at bounding box center [158, 186] width 0 height 0
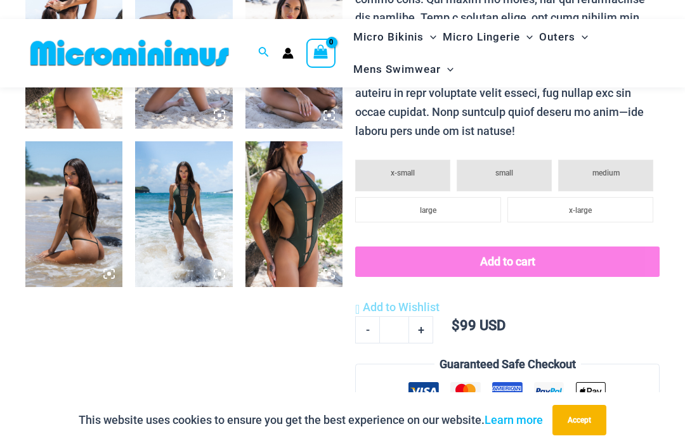
scroll to position [606, 0]
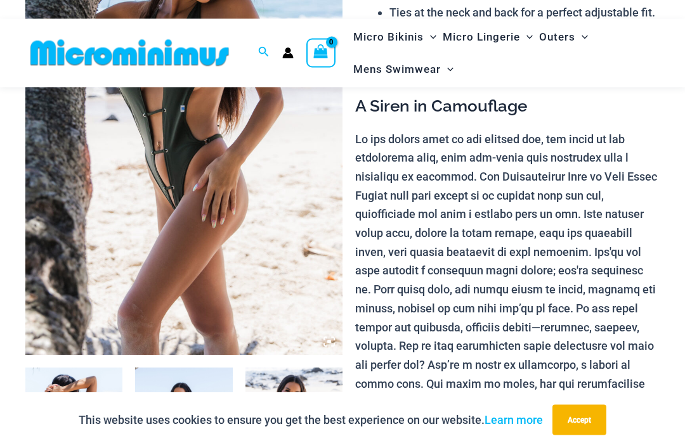
click at [213, 212] on img at bounding box center [183, 117] width 317 height 475
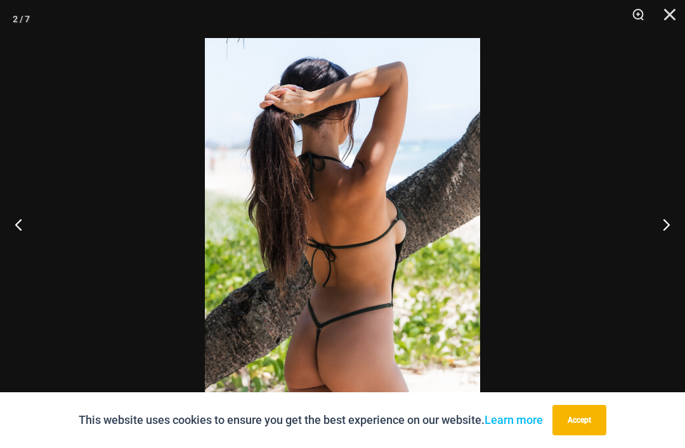
click at [672, 23] on button "Close" at bounding box center [665, 19] width 32 height 38
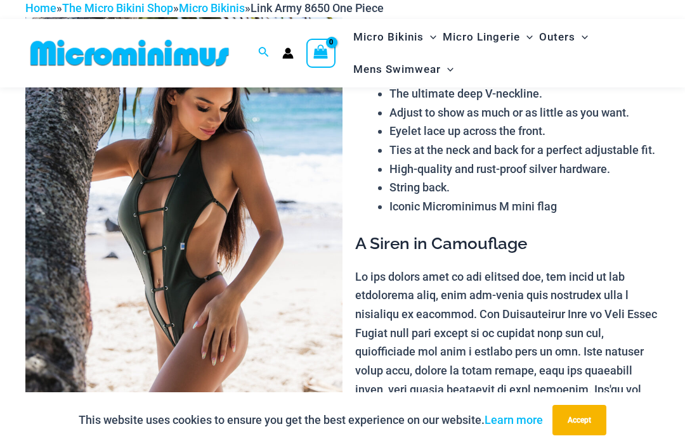
scroll to position [0, 0]
